Goal: Find specific page/section: Find specific page/section

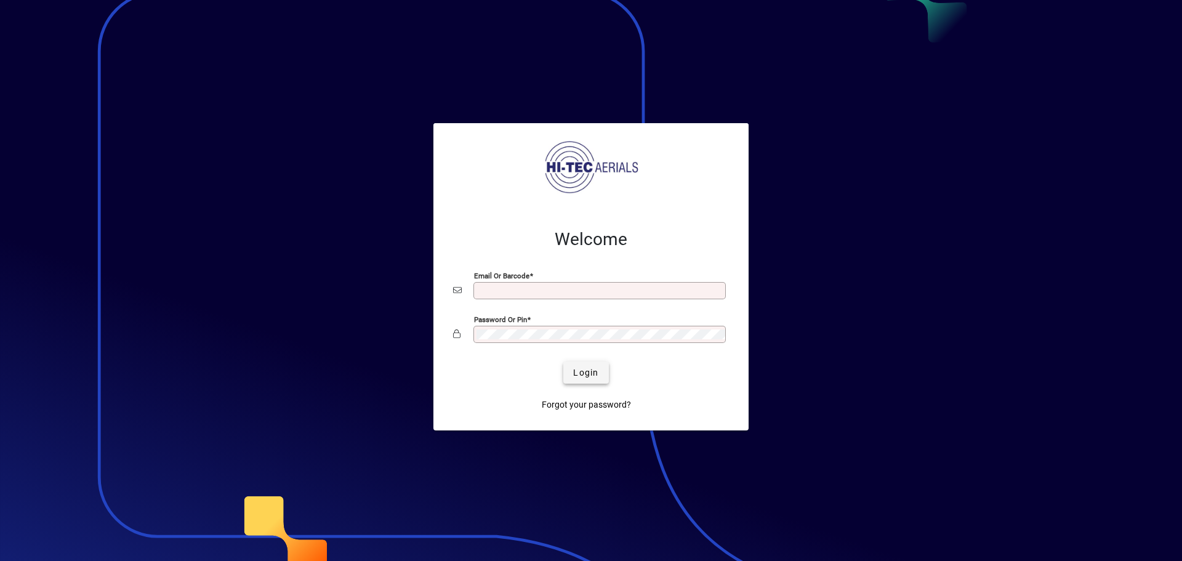
type input "**********"
click at [583, 369] on span "Login" at bounding box center [585, 372] width 25 height 13
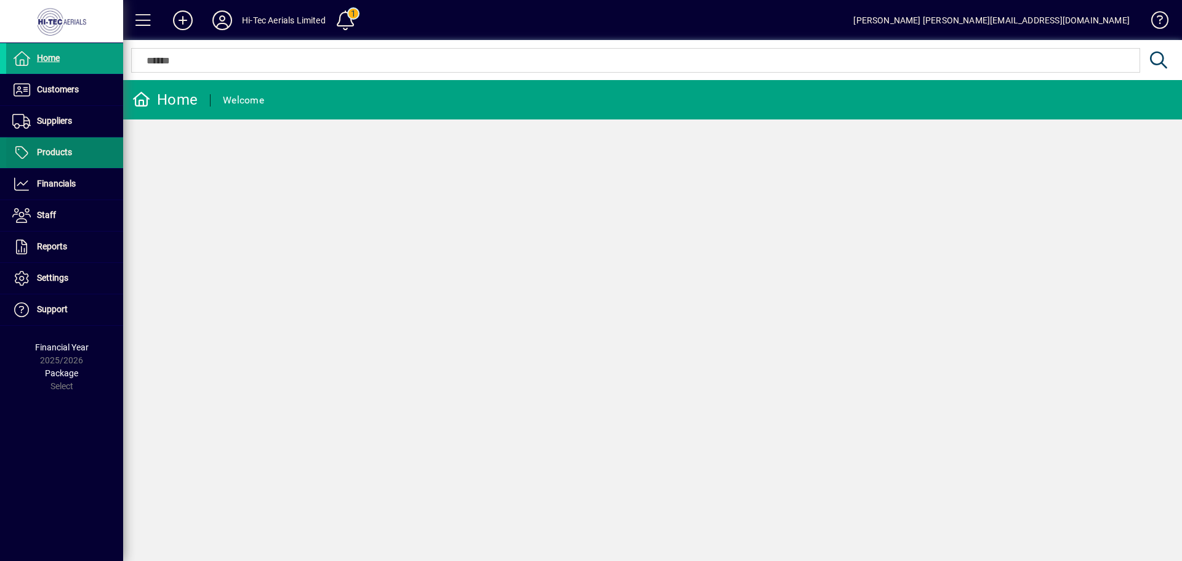
click at [42, 158] on span "Products" at bounding box center [39, 152] width 66 height 15
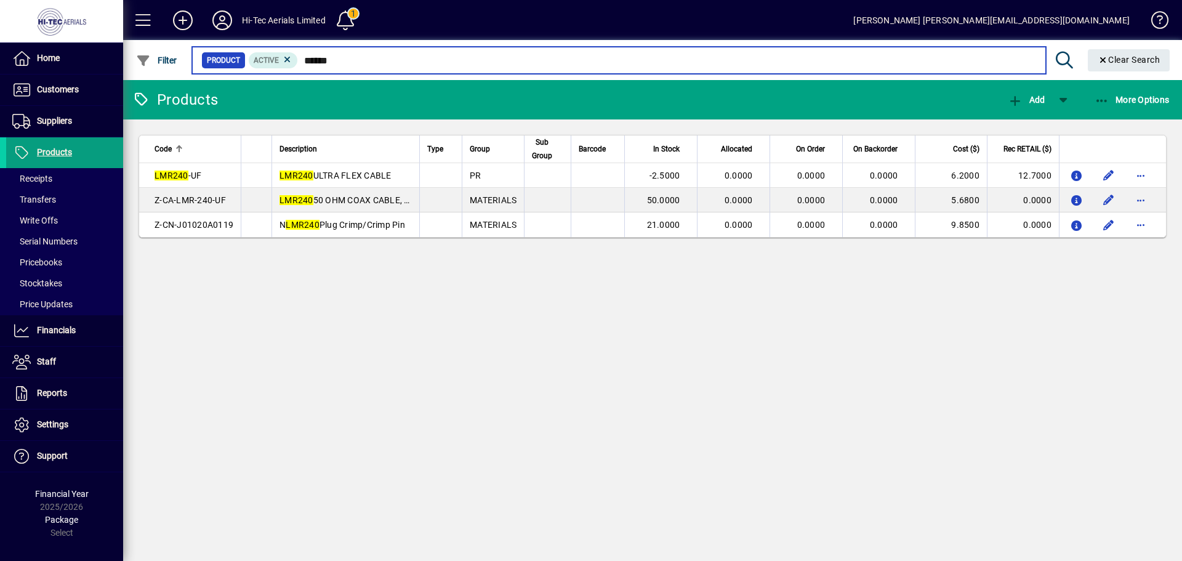
type input "******"
